Goal: Obtain resource: Download file/media

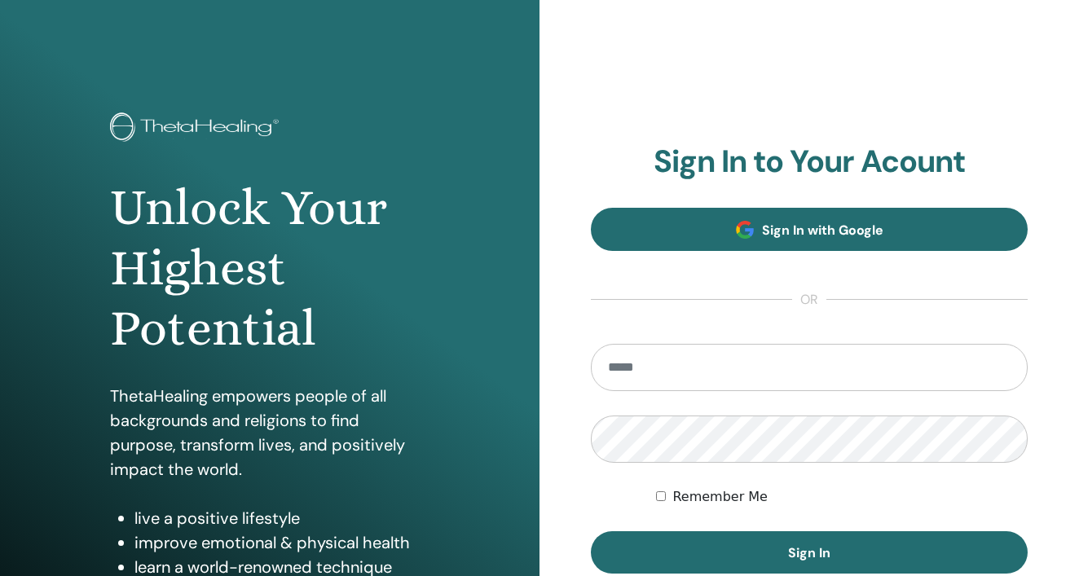
scroll to position [38, 0]
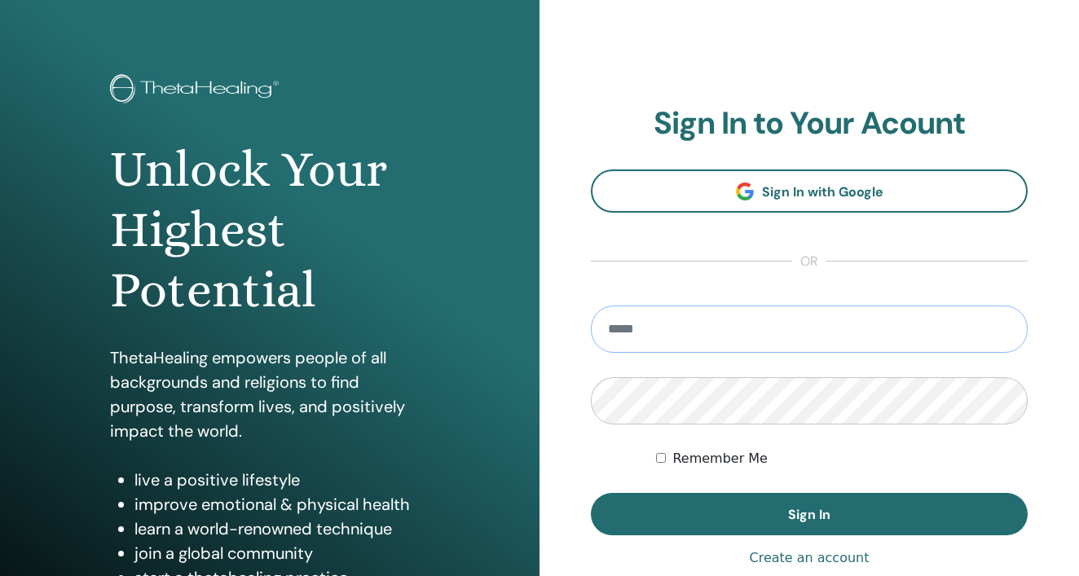
type input "**********"
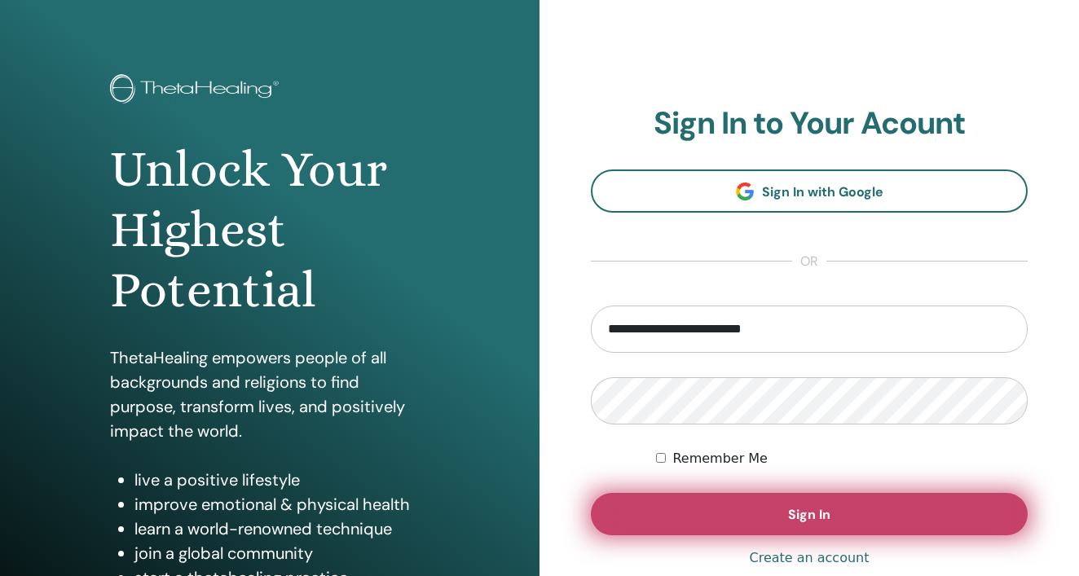
click at [803, 509] on span "Sign In" at bounding box center [809, 514] width 42 height 17
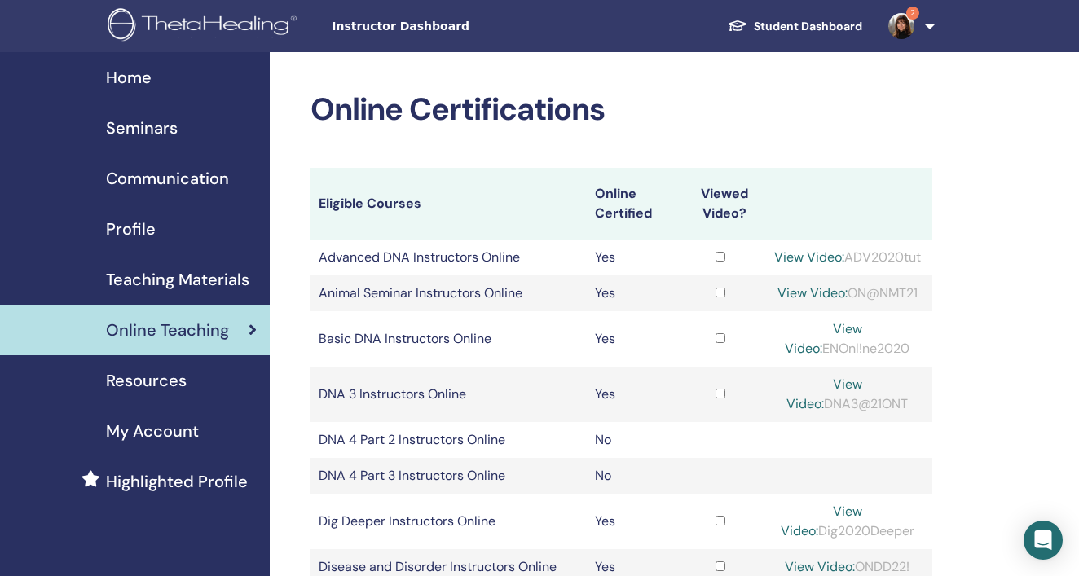
click at [900, 20] on img at bounding box center [901, 26] width 26 height 26
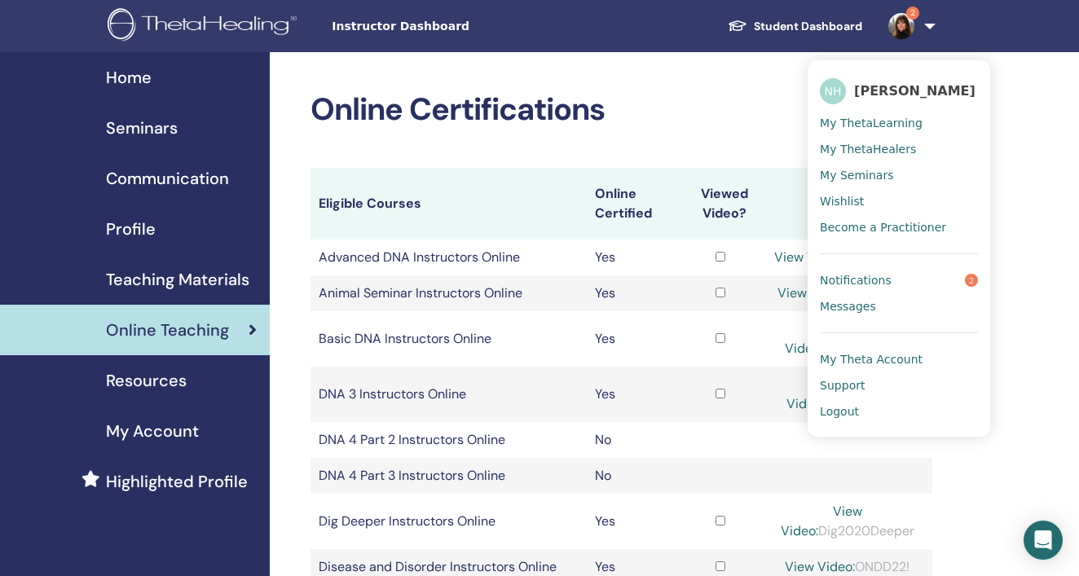
click at [866, 275] on span "Notifications" at bounding box center [856, 280] width 72 height 15
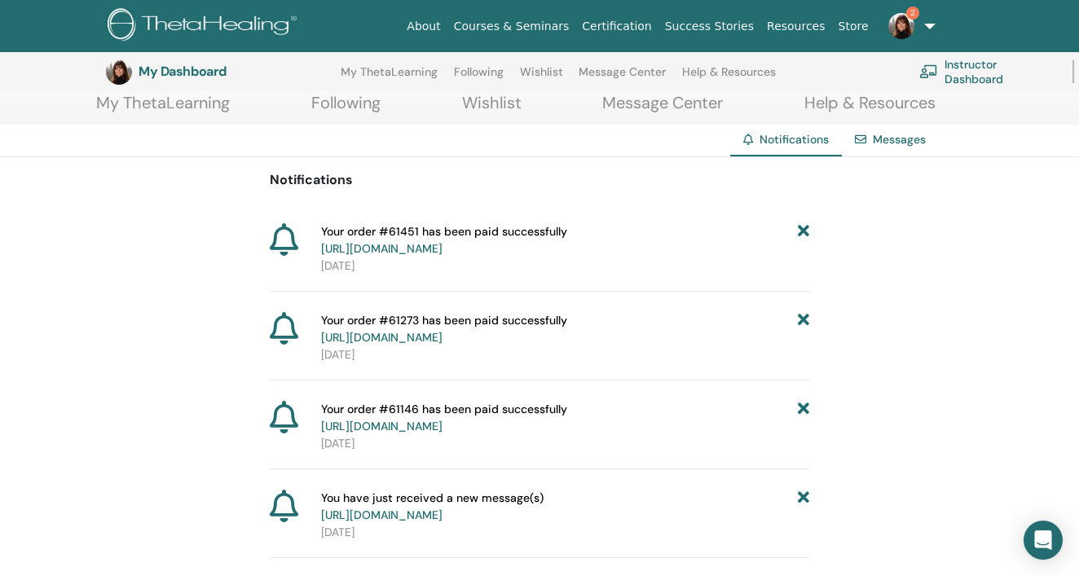
scroll to position [59, 0]
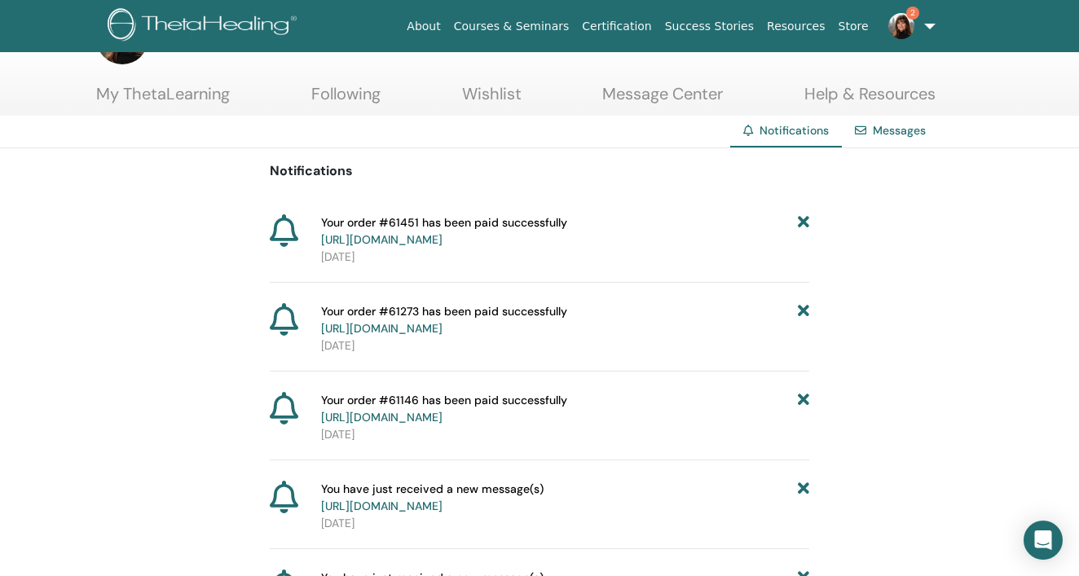
click at [906, 22] on img at bounding box center [901, 26] width 26 height 26
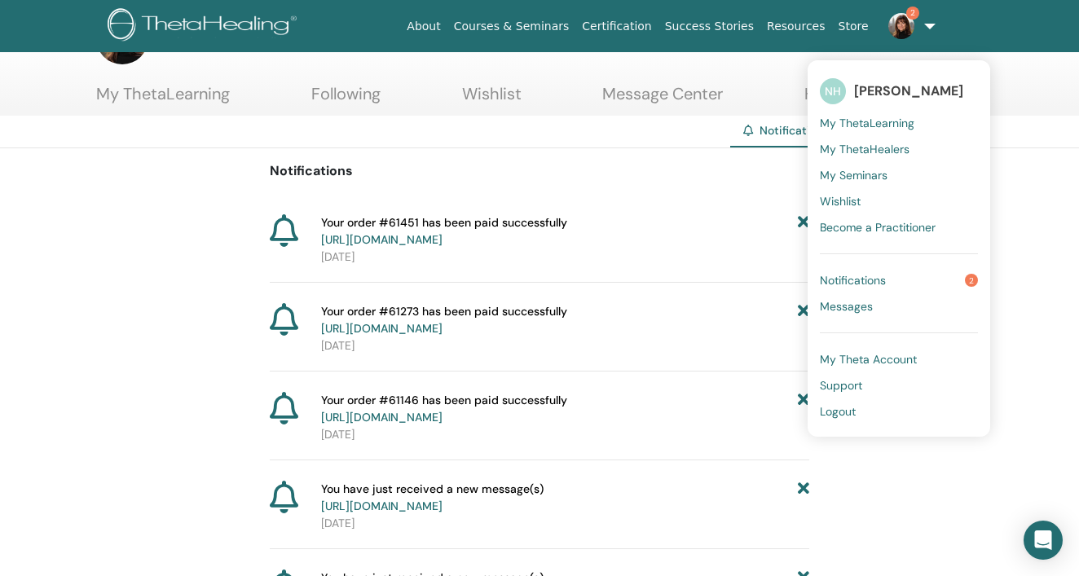
click at [860, 277] on span "Notifications" at bounding box center [853, 280] width 66 height 15
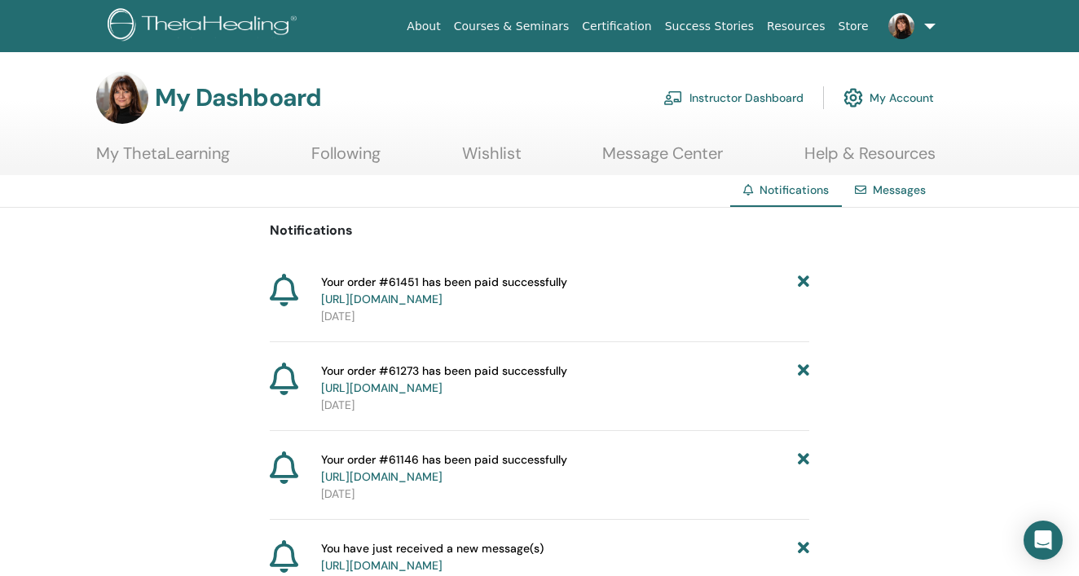
click at [727, 98] on link "Instructor Dashboard" at bounding box center [733, 98] width 140 height 36
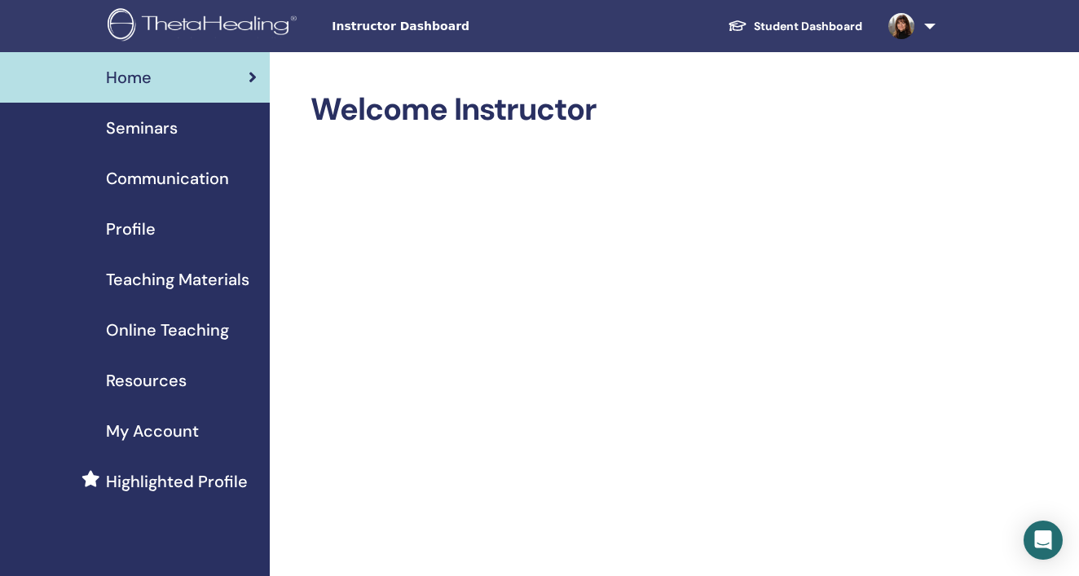
click at [134, 134] on span "Seminars" at bounding box center [142, 128] width 72 height 24
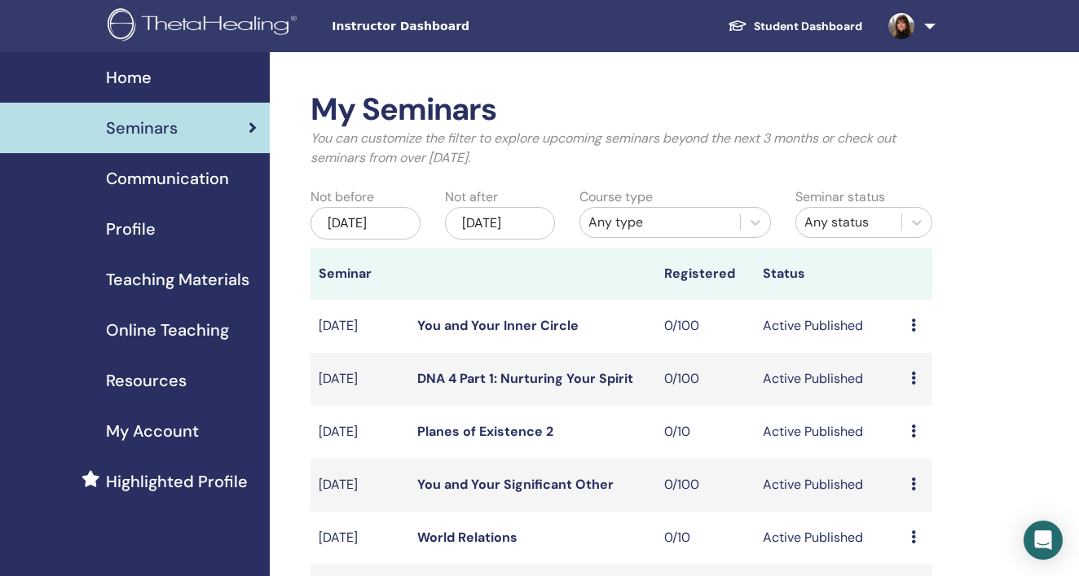
click at [172, 330] on span "Online Teaching" at bounding box center [167, 330] width 123 height 24
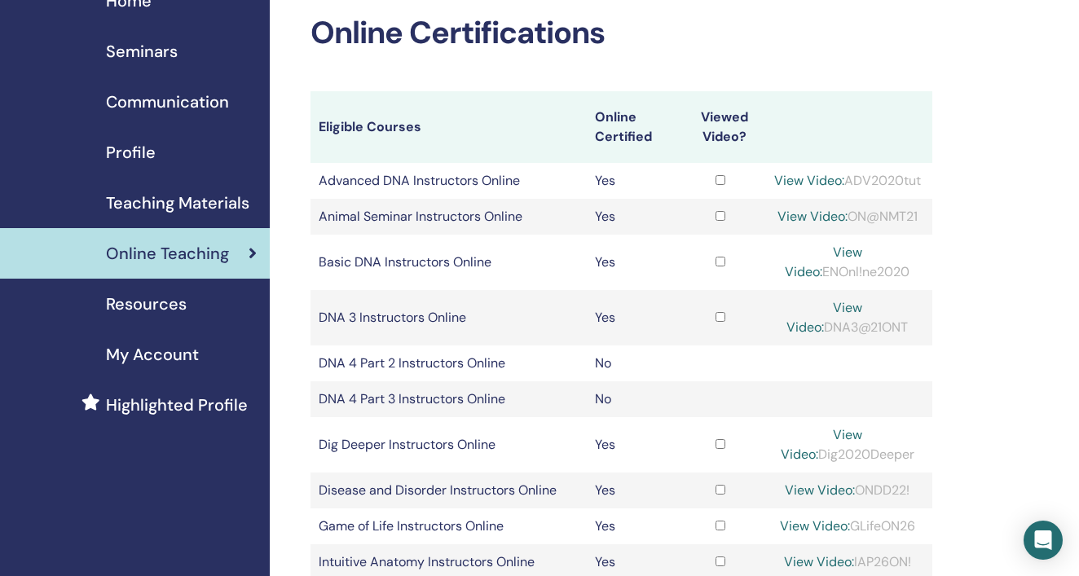
scroll to position [76, 0]
click at [161, 200] on span "Teaching Materials" at bounding box center [177, 204] width 143 height 24
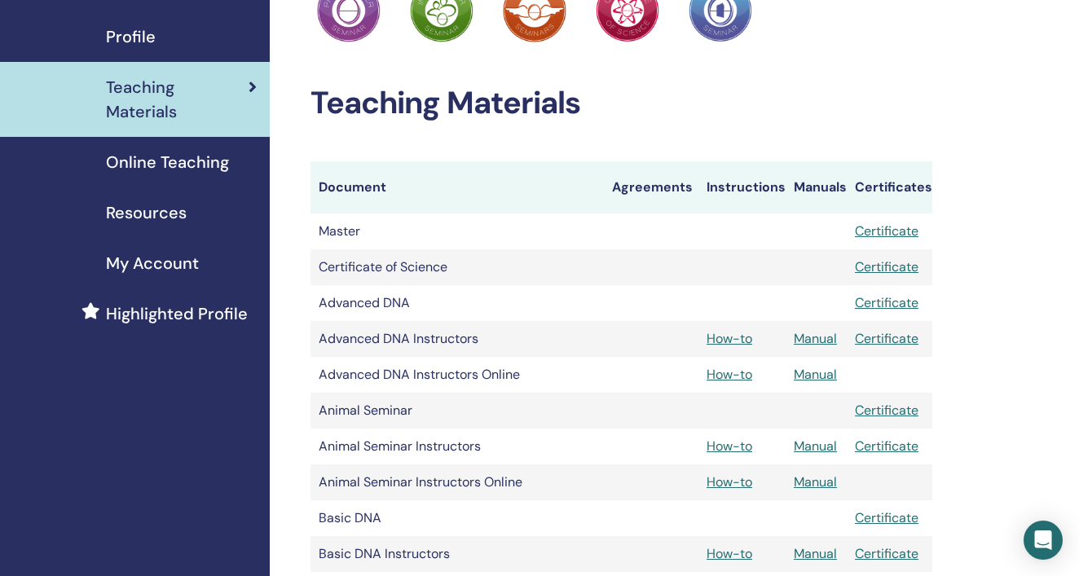
scroll to position [198, 0]
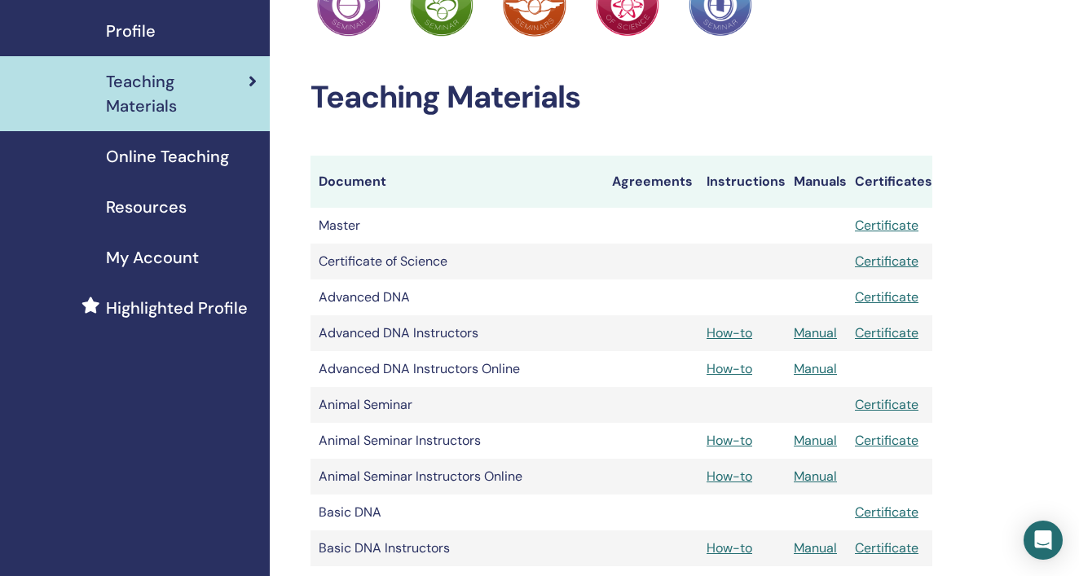
click at [817, 365] on link "Manual" at bounding box center [815, 368] width 43 height 17
